Goal: Task Accomplishment & Management: Manage account settings

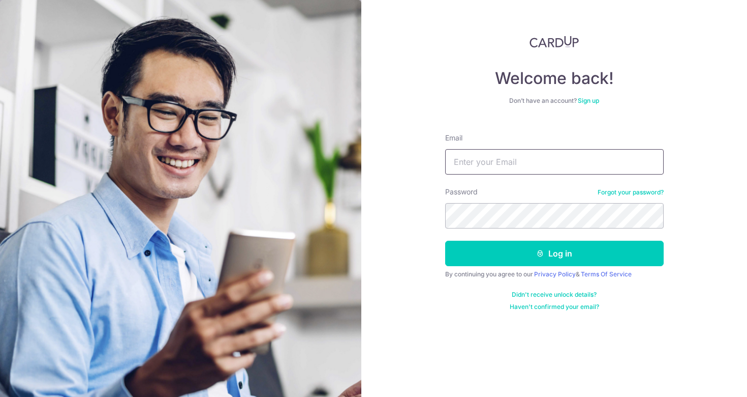
type input "[EMAIL_ADDRESS][DOMAIN_NAME]"
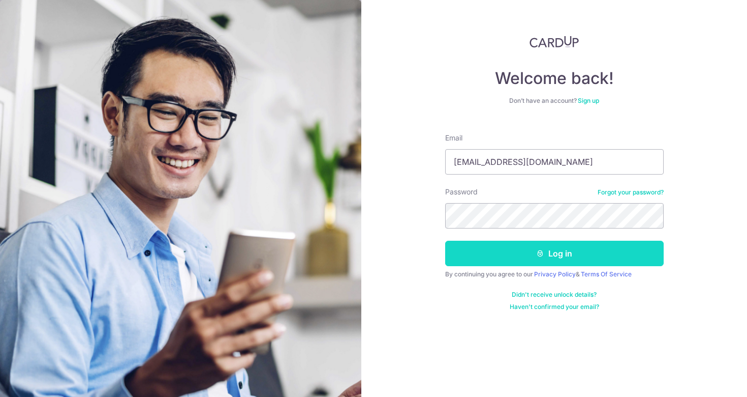
click at [486, 255] on button "Log in" at bounding box center [554, 252] width 219 height 25
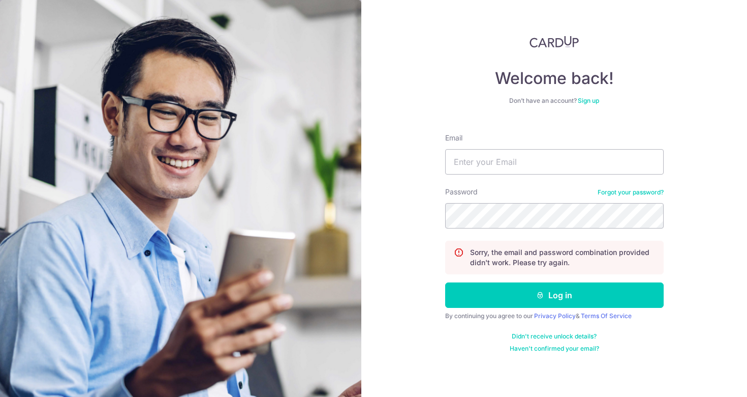
click at [382, 236] on div "Welcome back! Don’t have an account? Sign up Email Password Forgot your passwor…" at bounding box center [554, 198] width 386 height 397
click at [510, 158] on input "Email" at bounding box center [554, 161] width 219 height 25
type input "[EMAIL_ADDRESS][DOMAIN_NAME]"
click at [554, 295] on button "Log in" at bounding box center [554, 294] width 219 height 25
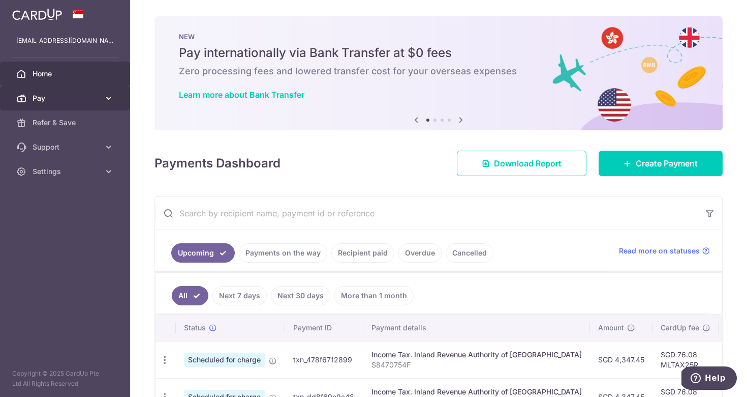
click at [115, 102] on link "Pay" at bounding box center [65, 98] width 130 height 24
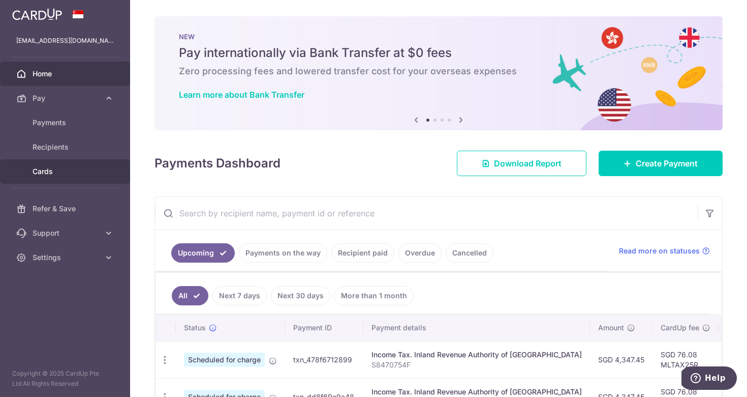
click at [23, 174] on link "Cards" at bounding box center [65, 171] width 130 height 24
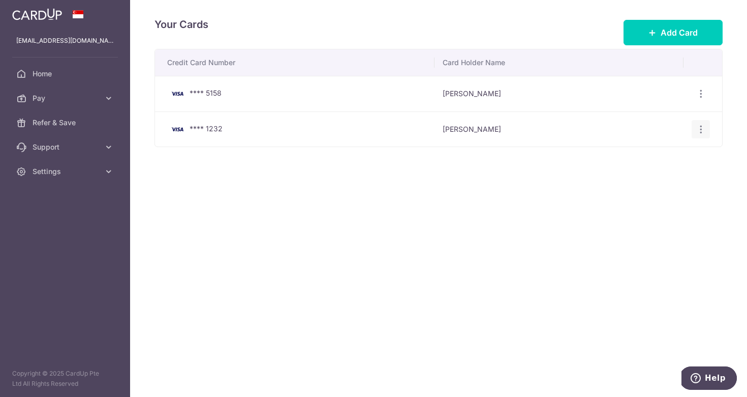
click at [704, 133] on icon "button" at bounding box center [701, 129] width 11 height 11
click at [671, 151] on span "View/Edit" at bounding box center [666, 157] width 69 height 12
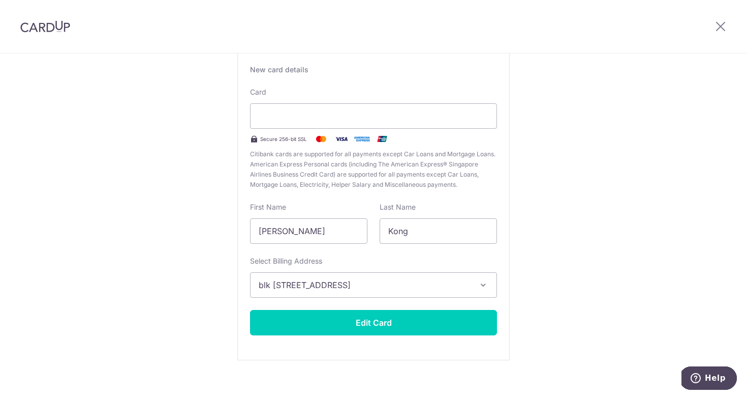
scroll to position [73, 0]
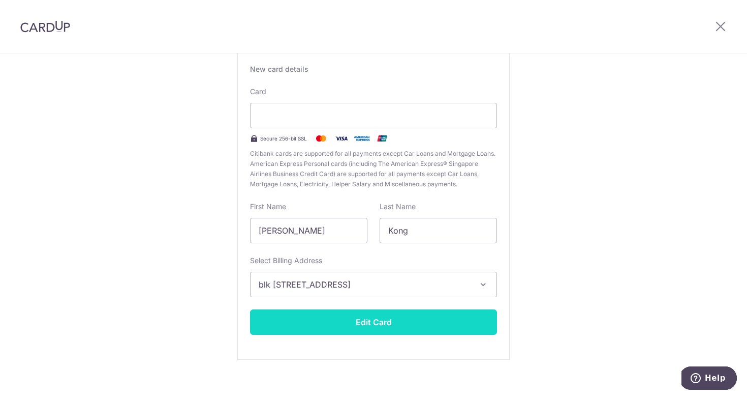
click at [367, 328] on button "Edit Card" at bounding box center [373, 321] width 247 height 25
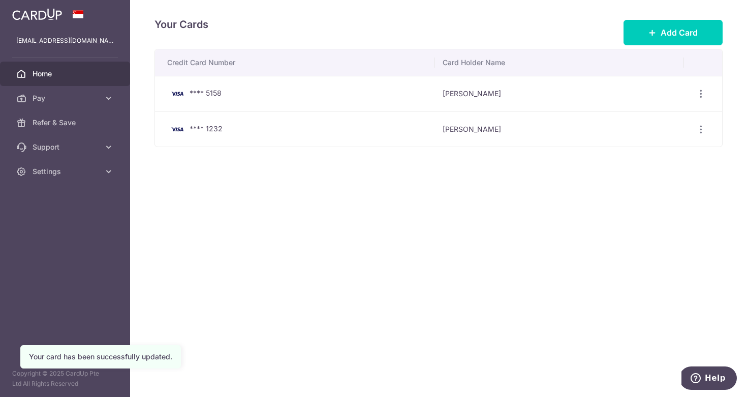
click at [78, 75] on span "Home" at bounding box center [66, 74] width 67 height 10
